Goal: Information Seeking & Learning: Understand process/instructions

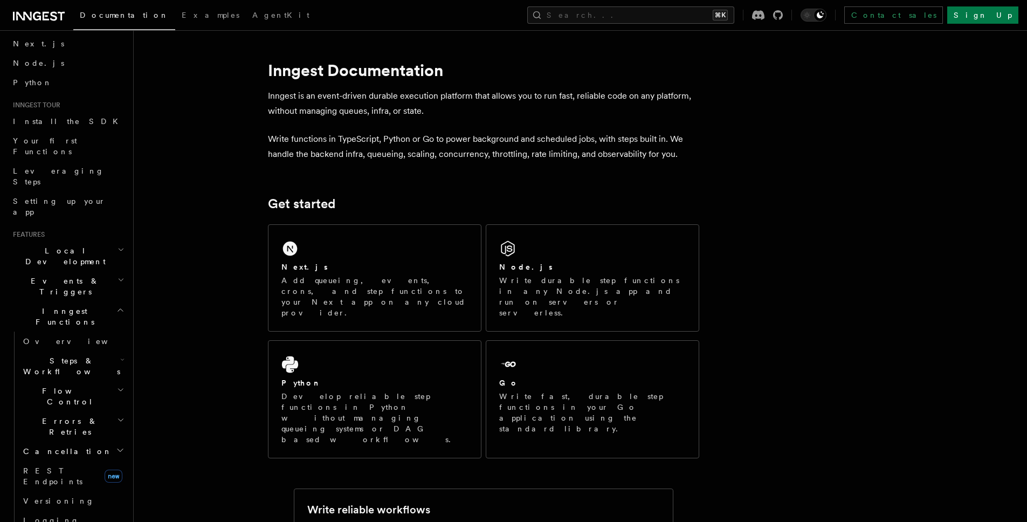
scroll to position [33, 0]
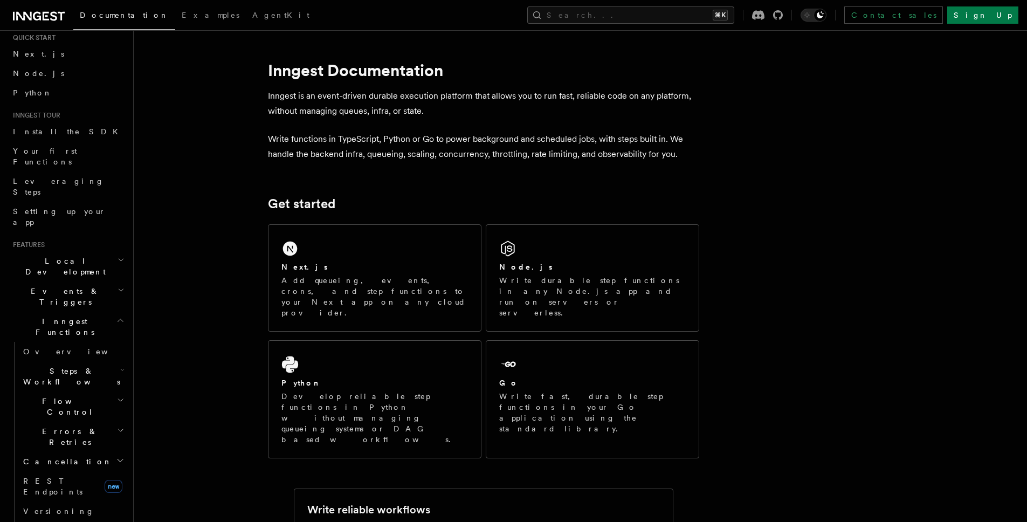
click at [104, 361] on h2 "Steps & Workflows" at bounding box center [73, 376] width 108 height 30
click at [70, 391] on link "Overview" at bounding box center [78, 400] width 98 height 19
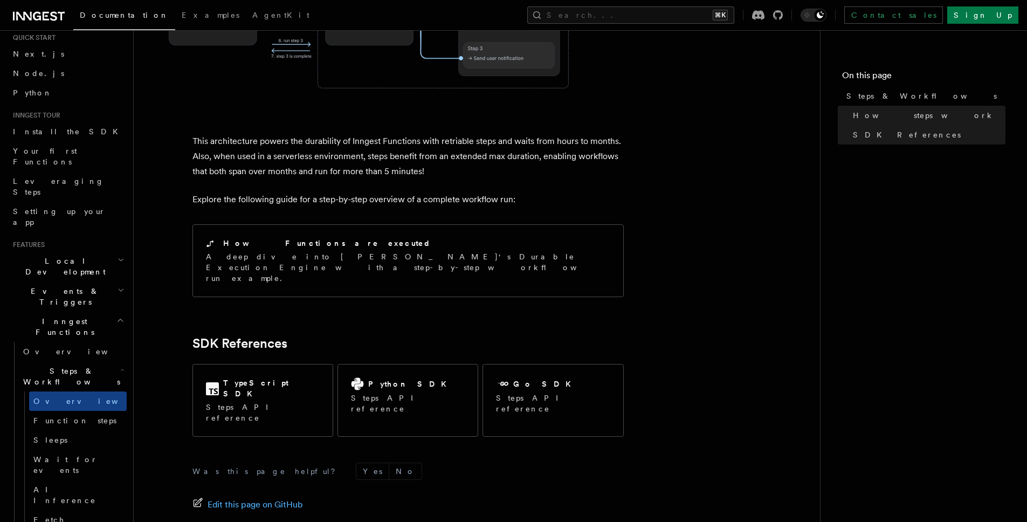
scroll to position [1033, 0]
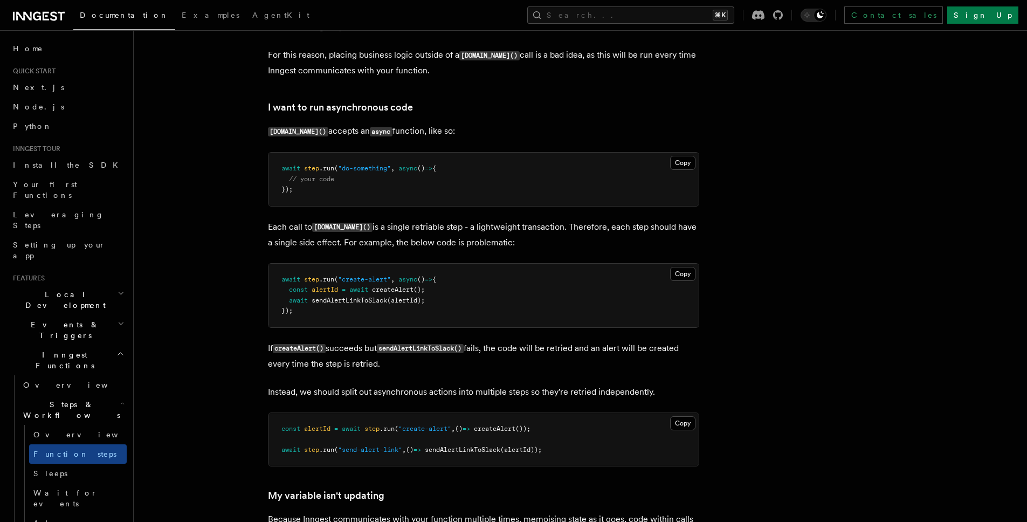
scroll to position [2327, 0]
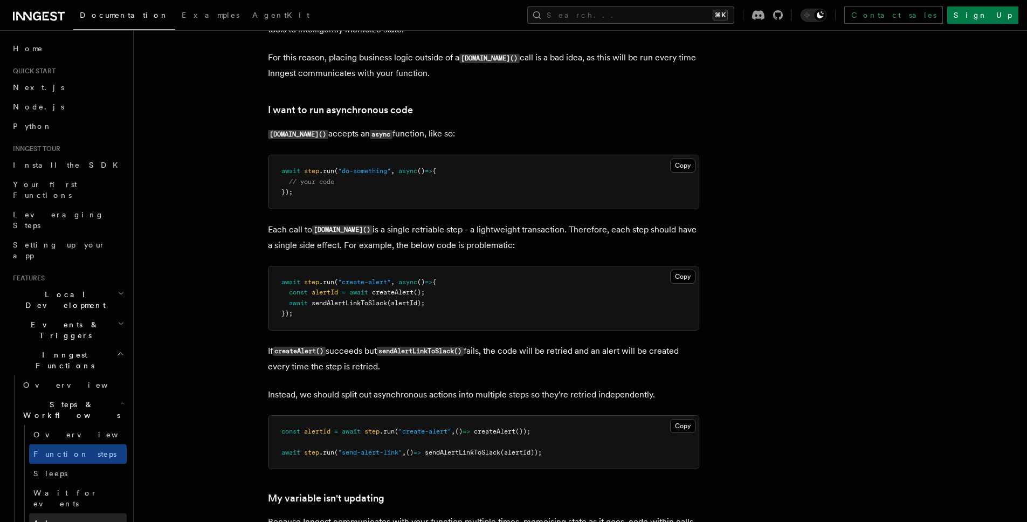
click at [74, 519] on span "AI Inference" at bounding box center [64, 528] width 63 height 19
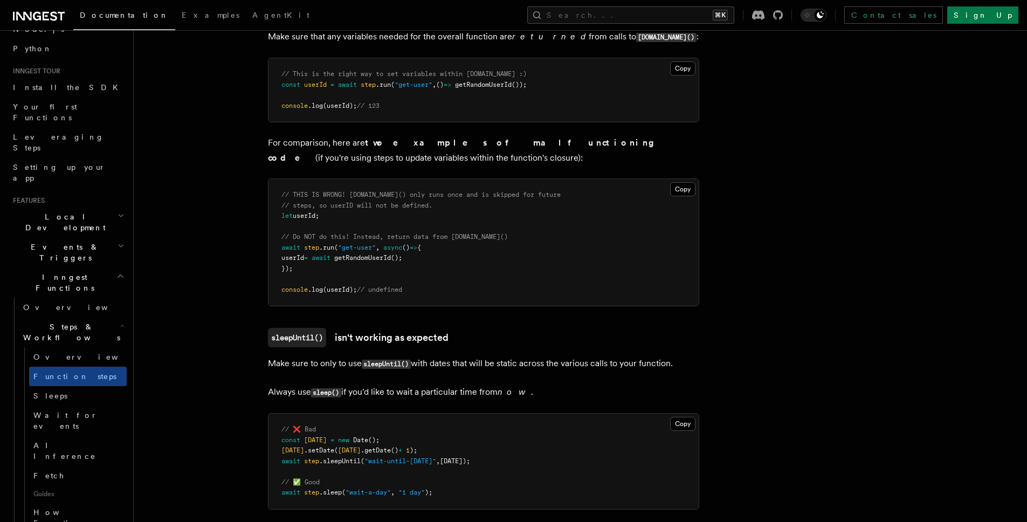
scroll to position [2857, 0]
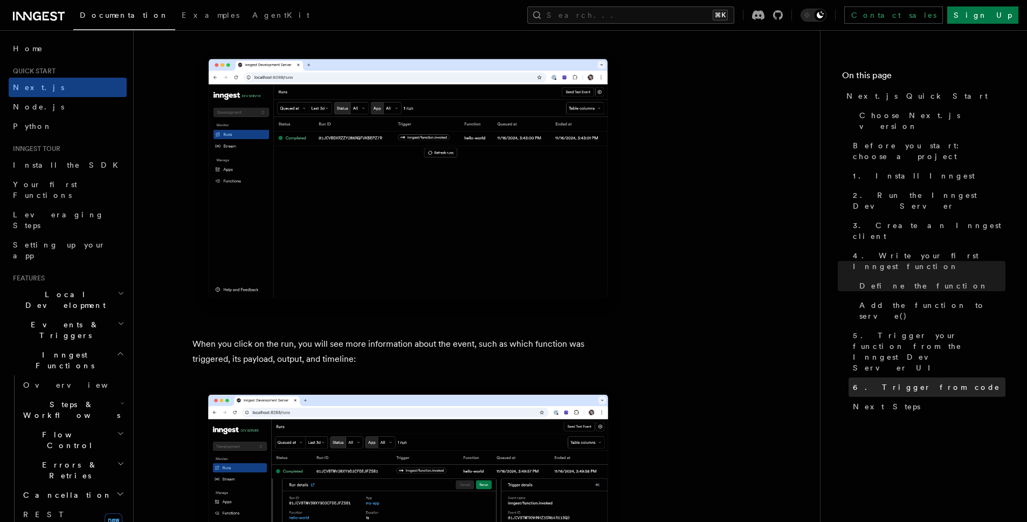
click at [878, 382] on span "6. Trigger from code" at bounding box center [926, 387] width 147 height 11
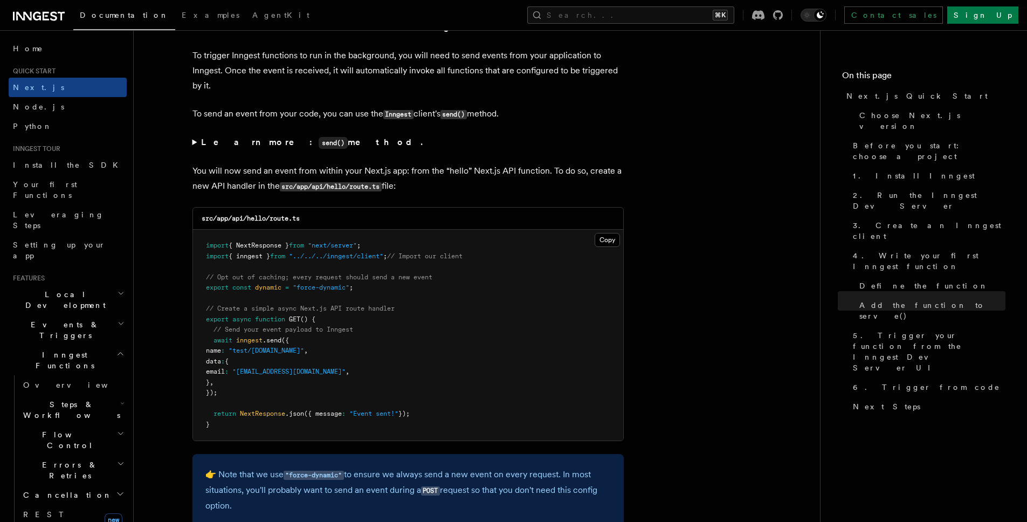
scroll to position [5533, 0]
